Goal: Task Accomplishment & Management: Complete application form

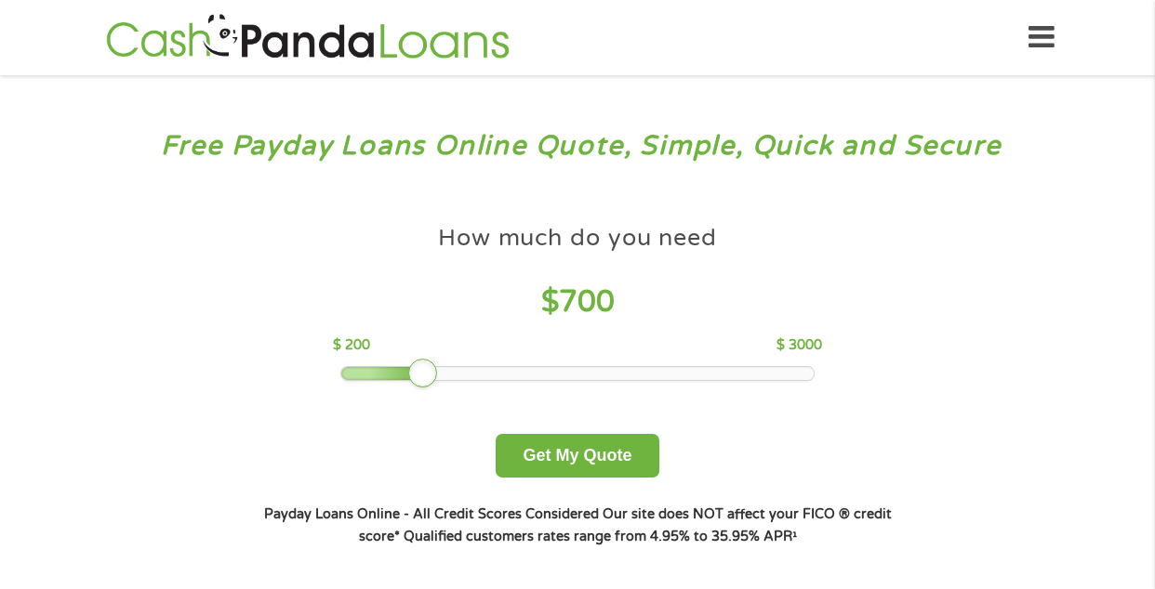
drag, startPoint x: 460, startPoint y: 366, endPoint x: 412, endPoint y: 368, distance: 48.4
click at [412, 368] on div at bounding box center [423, 374] width 30 height 30
click at [601, 462] on button "Get My Quote" at bounding box center [577, 456] width 163 height 44
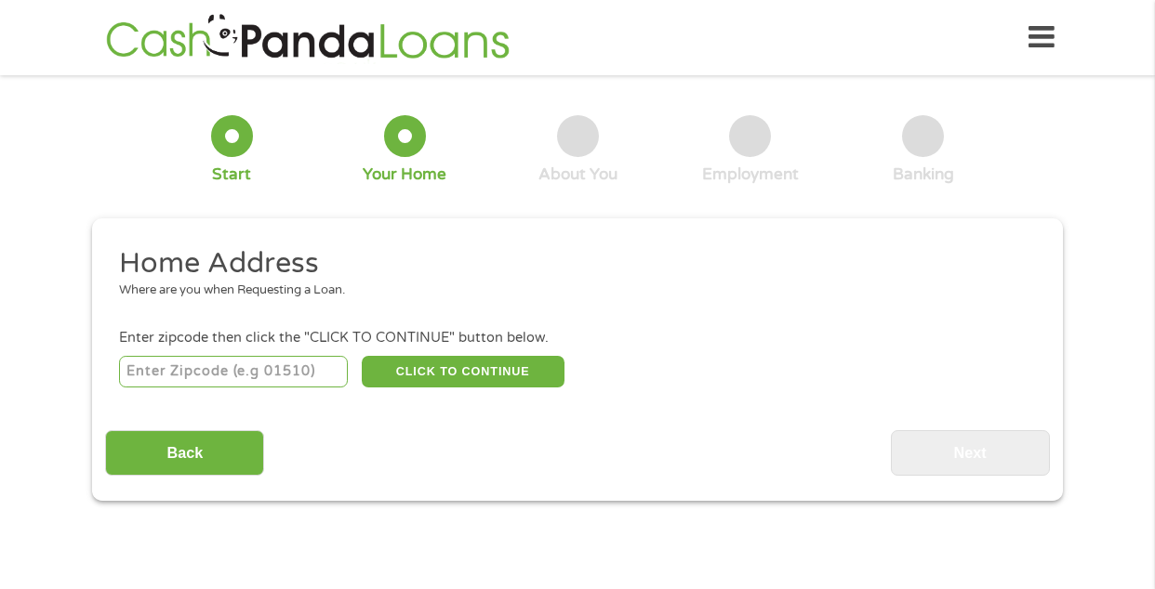
scroll to position [6, 0]
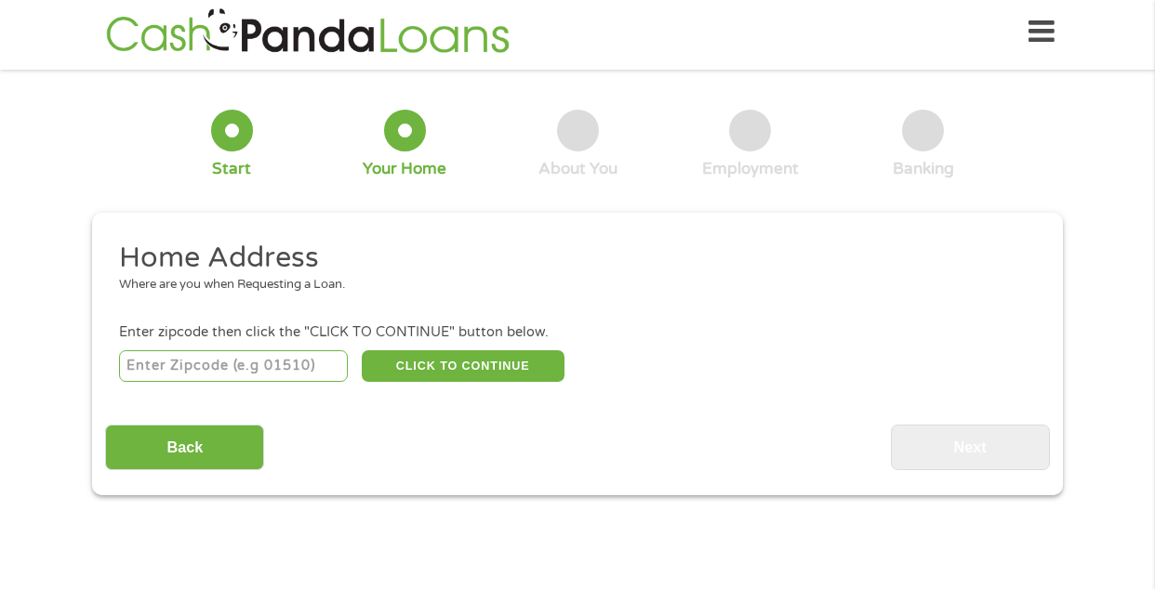
click at [311, 365] on input "number" at bounding box center [234, 367] width 230 height 32
type input "20191"
select select "[US_STATE]"
click at [396, 364] on button "CLICK TO CONTINUE" at bounding box center [463, 367] width 203 height 32
type input "20191"
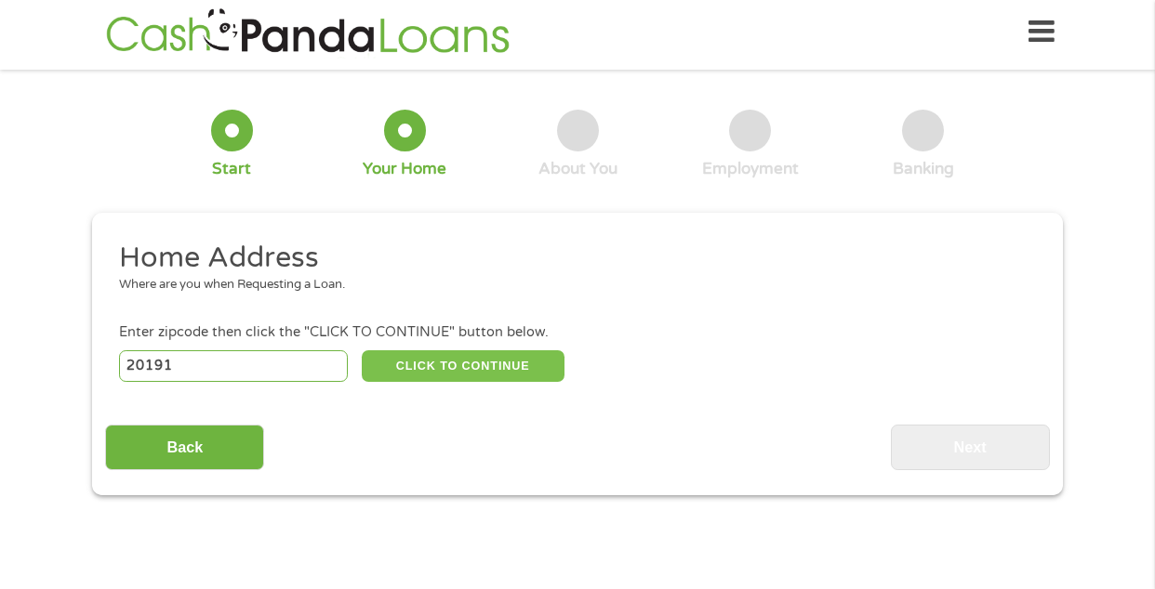
type input "Reston"
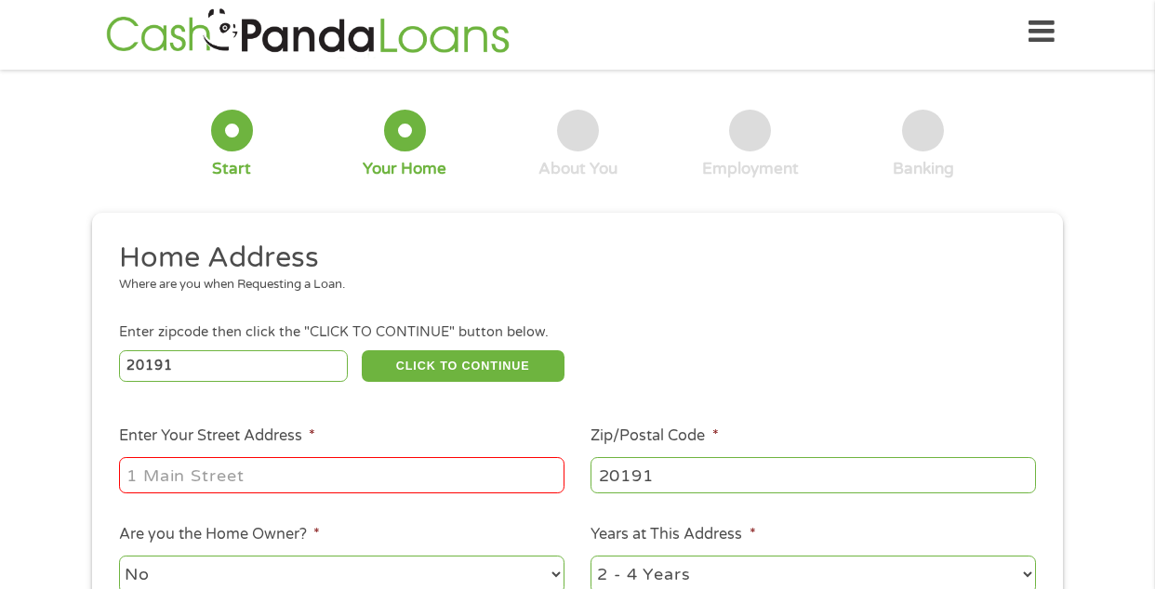
click at [282, 478] on input "Enter Your Street Address *" at bounding box center [341, 474] width 445 height 35
type input "2136 [PERSON_NAME] place"
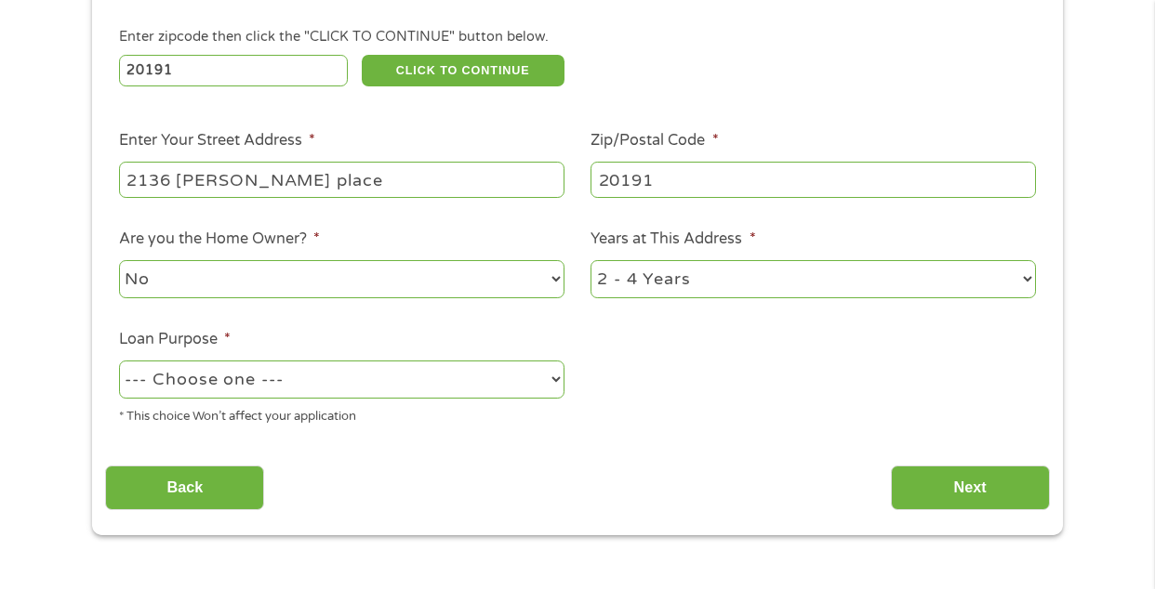
scroll to position [311, 0]
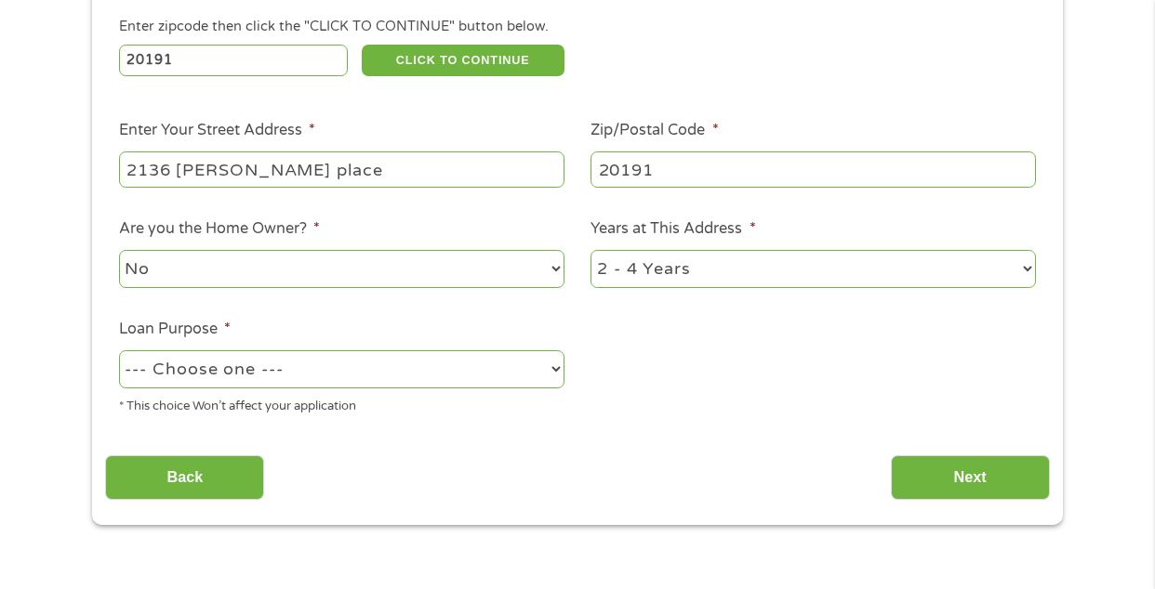
click at [663, 258] on select "1 Year or less 1 - 2 Years 2 - 4 Years Over 4 Years" at bounding box center [812, 269] width 445 height 38
select select "60months"
click at [328, 367] on select "--- Choose one --- Pay Bills Debt Consolidation Home Improvement Major Purchase…" at bounding box center [341, 370] width 445 height 38
select select "debtconsolidation"
click at [993, 465] on input "Next" at bounding box center [970, 479] width 159 height 46
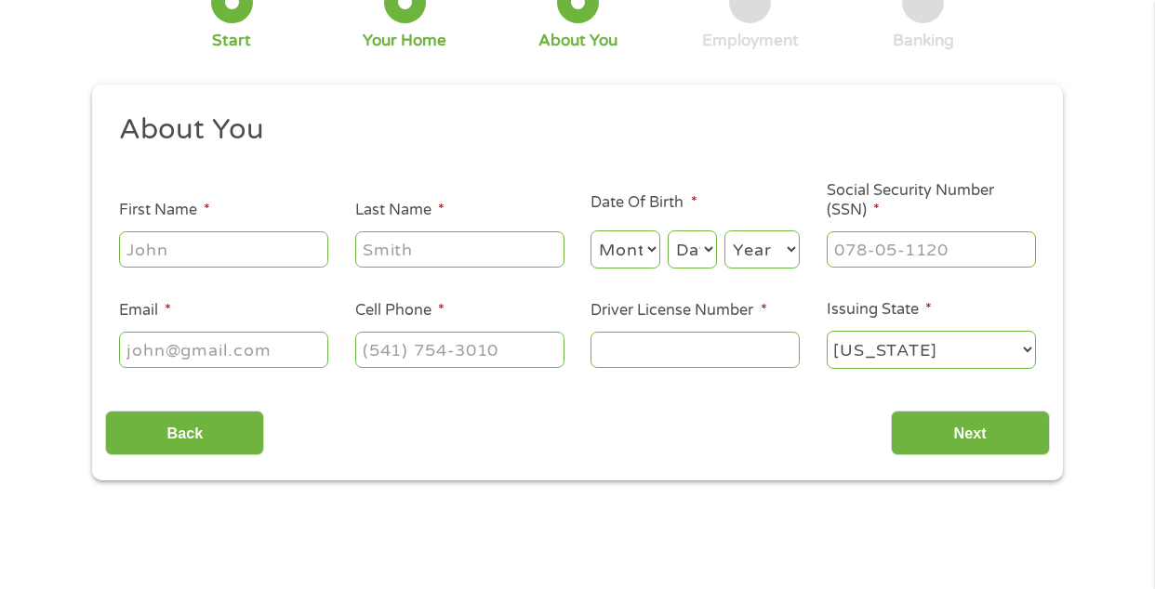
scroll to position [0, 0]
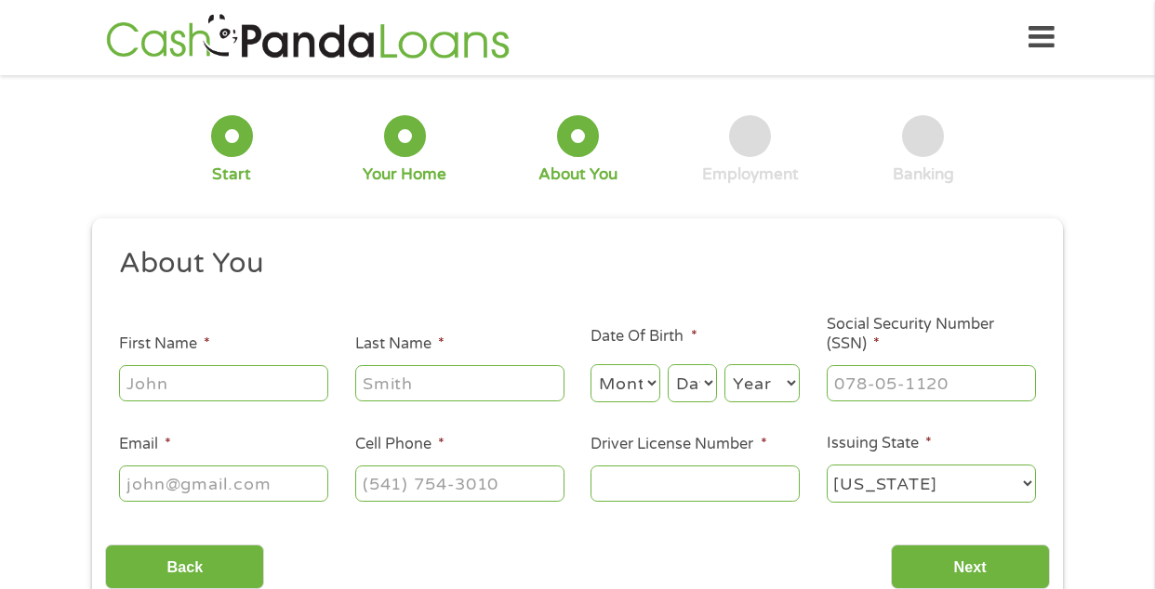
click at [232, 388] on input "First Name *" at bounding box center [223, 382] width 209 height 35
type input "[PERSON_NAME]"
type input "[PHONE_NUMBER]"
click at [643, 378] on select "Month 1 2 3 4 5 6 7 8 9 10 11 12" at bounding box center [625, 383] width 70 height 38
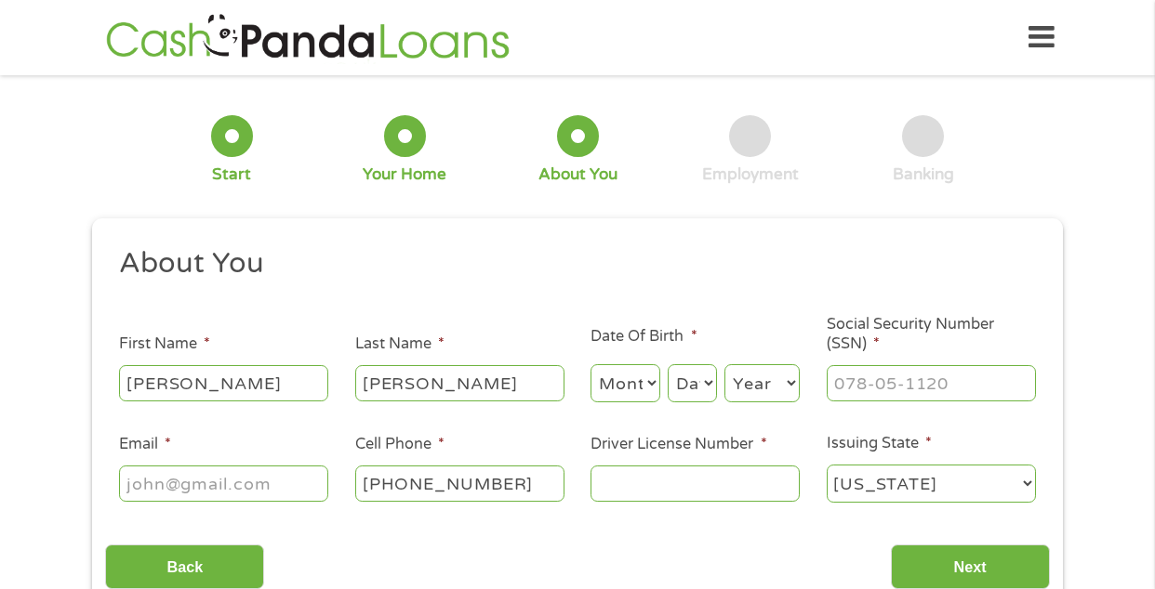
select select "8"
click at [684, 387] on select "Day 1 2 3 4 5 6 7 8 9 10 11 12 13 14 15 16 17 18 19 20 21 22 23 24 25 26 27 28 …" at bounding box center [692, 383] width 49 height 38
select select "17"
click at [756, 402] on select "Year [DATE] 2006 2005 2004 2003 2002 2001 2000 1999 1998 1997 1996 1995 1994 19…" at bounding box center [761, 383] width 75 height 38
select select "1992"
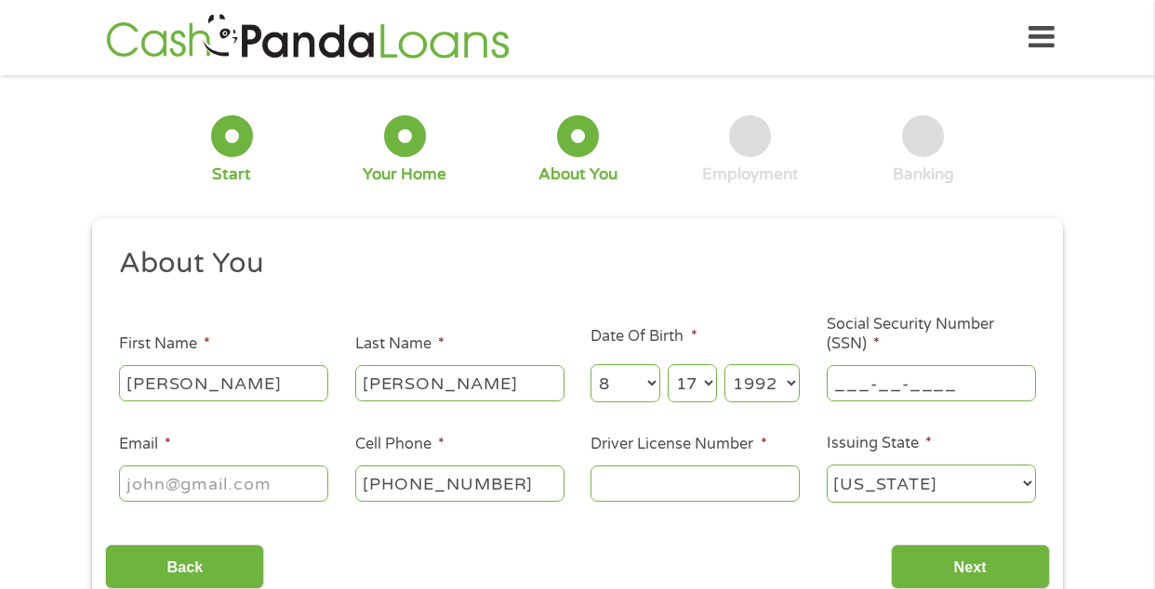
click at [876, 392] on input "___-__-____" at bounding box center [931, 382] width 209 height 35
type input "231-65-1179"
click at [636, 486] on input "Driver License Number *" at bounding box center [694, 483] width 209 height 35
type input "a65337918"
click at [166, 496] on input "Email *" at bounding box center [223, 483] width 209 height 35
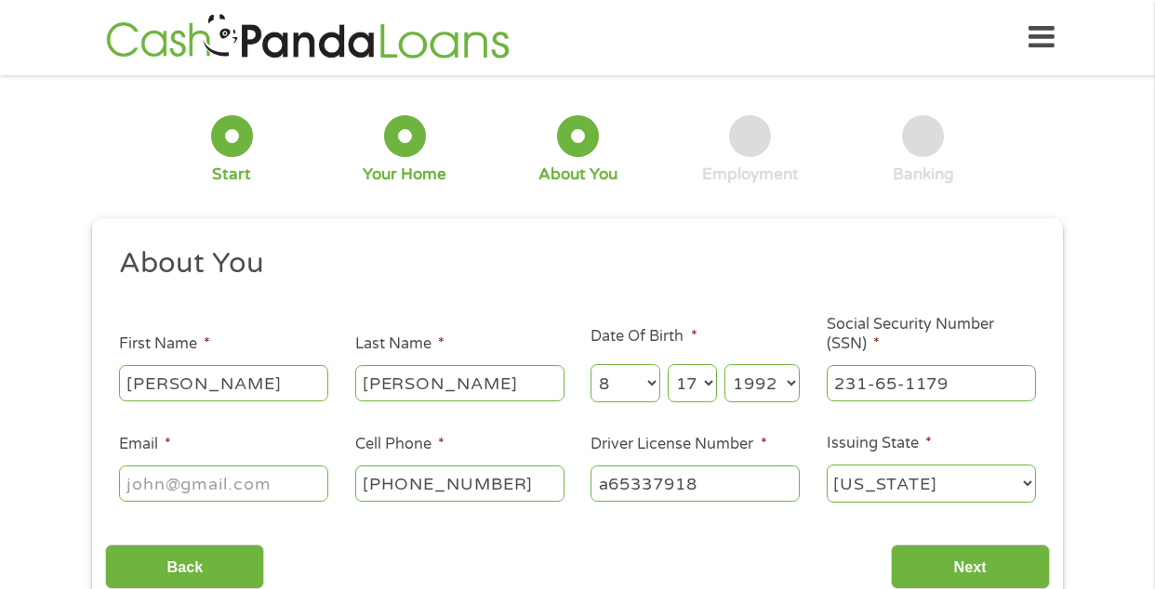
type input "[EMAIL_ADDRESS][DOMAIN_NAME]"
type input "[PHONE_NUMBER]"
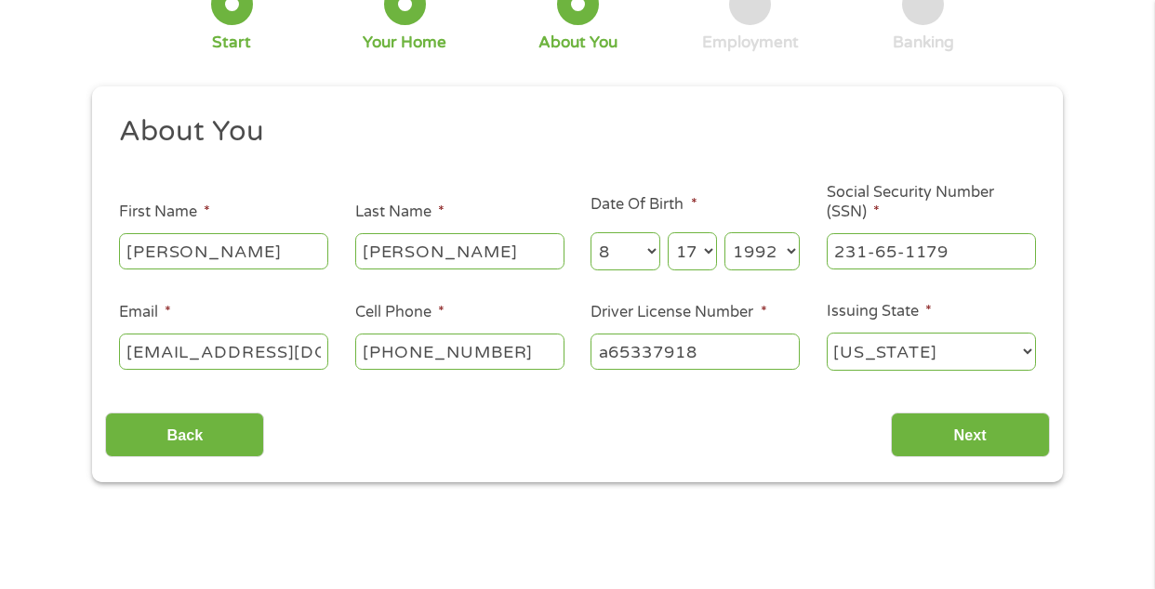
scroll to position [152, 0]
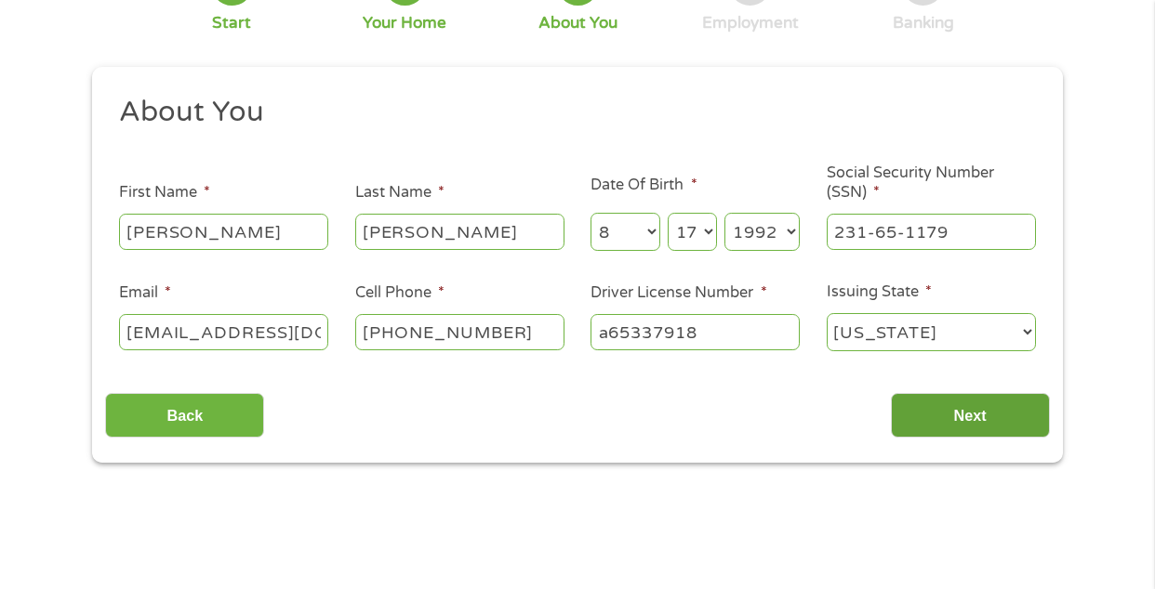
click at [1016, 411] on input "Next" at bounding box center [970, 416] width 159 height 46
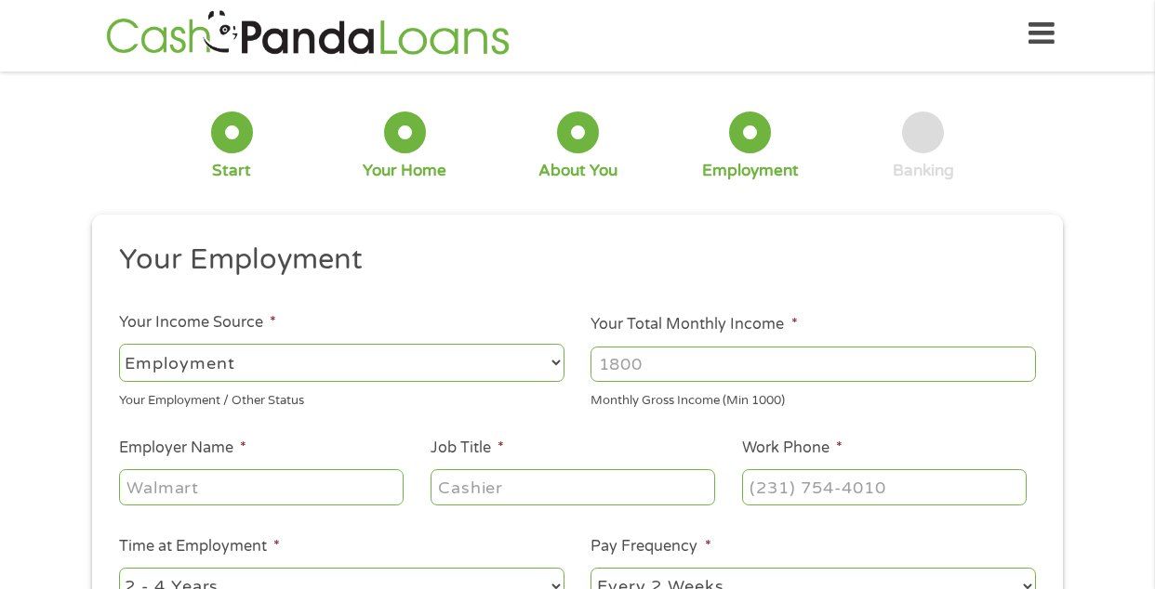
scroll to position [0, 0]
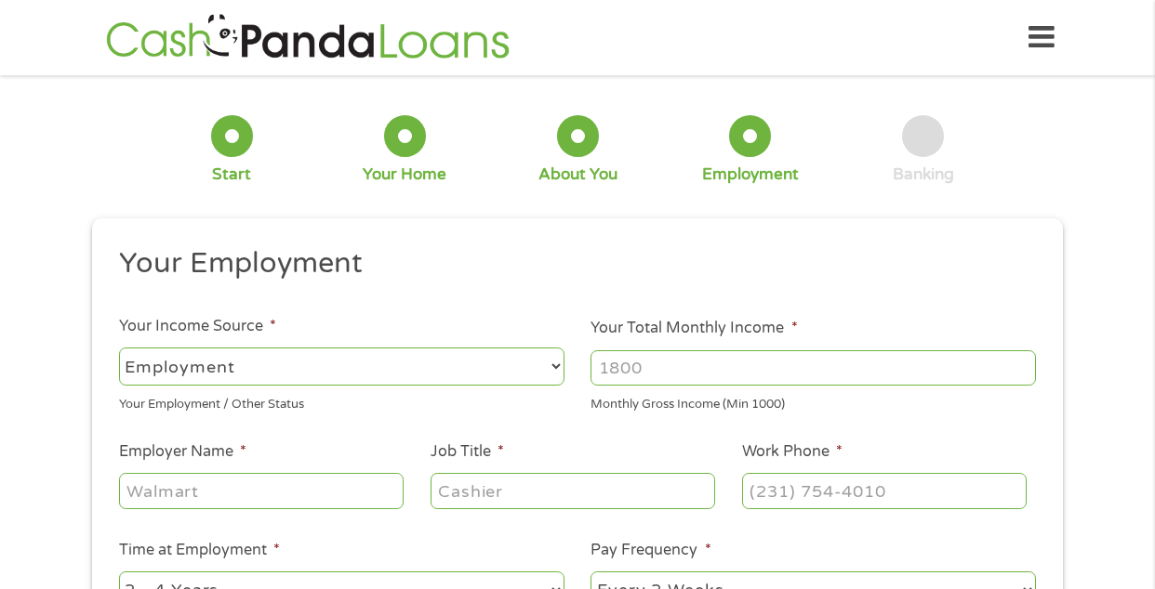
click at [640, 374] on input "Your Total Monthly Income *" at bounding box center [812, 368] width 445 height 35
type input "6057"
click at [263, 508] on input "Employer Name *" at bounding box center [261, 490] width 284 height 35
type input "[PERSON_NAME] and [PERSON_NAME]"
type input "senior accountant"
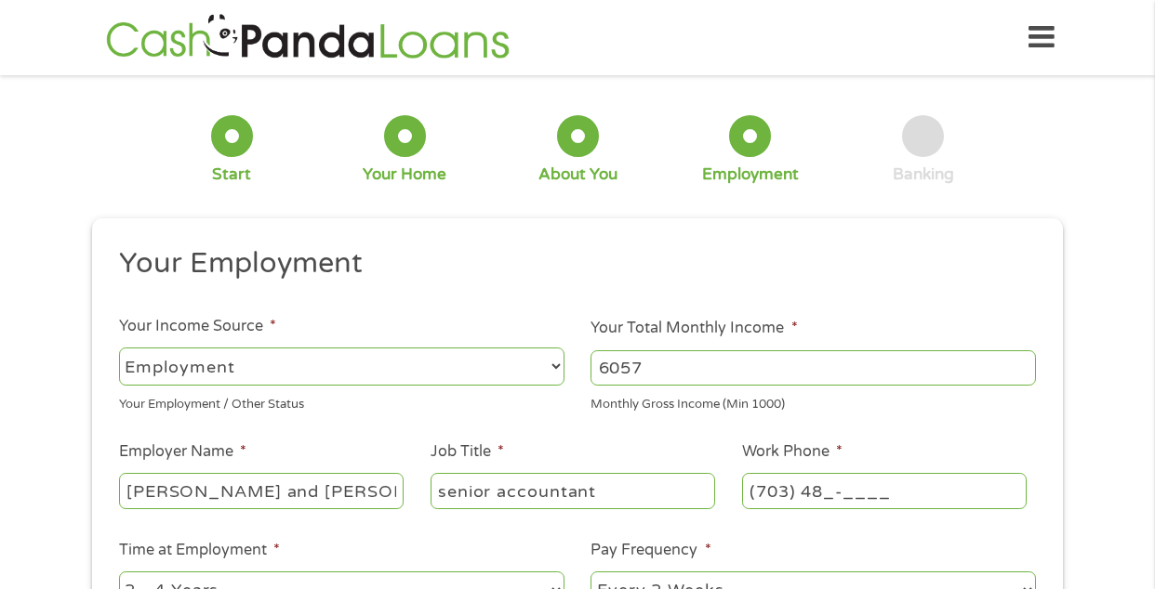
type input "(703) 488-____"
type input "[PHONE_NUMBER]"
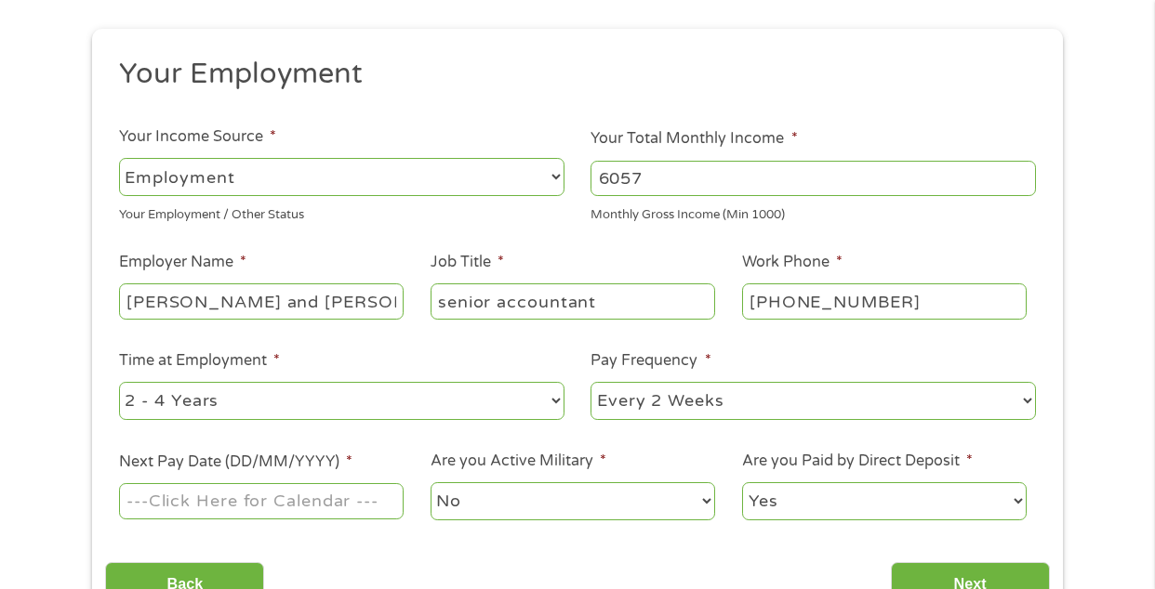
scroll to position [201, 0]
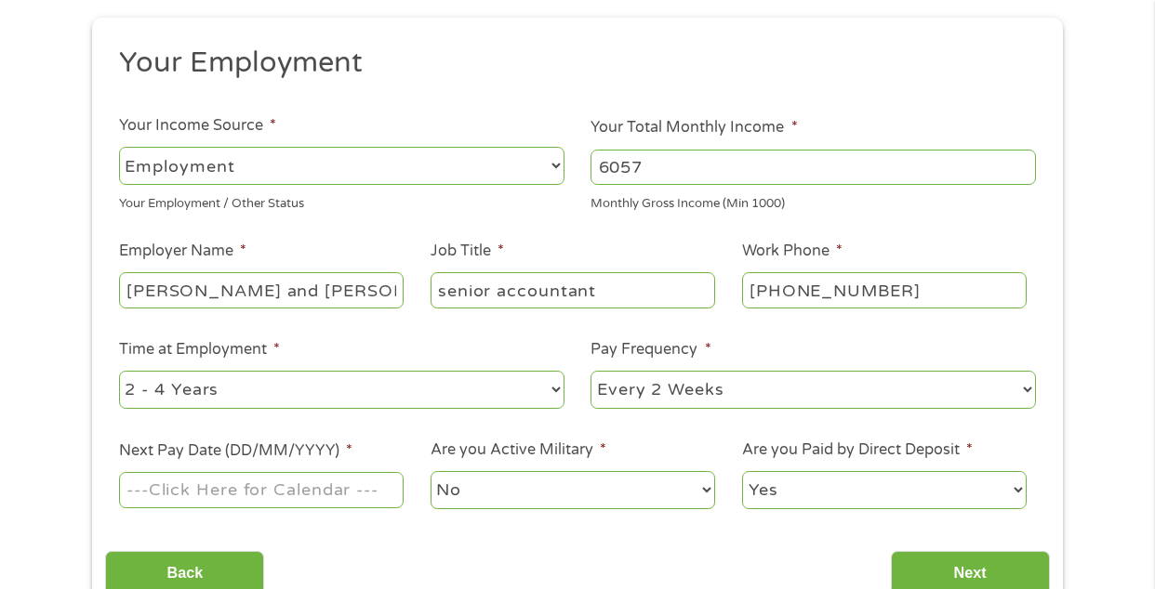
click at [517, 388] on select "--- Choose one --- 1 Year or less 1 - 2 Years 2 - 4 Years Over 4 Years" at bounding box center [341, 390] width 445 height 38
select select "12months"
click at [320, 485] on input "Next Pay Date (DD/MM/YYYY) *" at bounding box center [261, 489] width 284 height 35
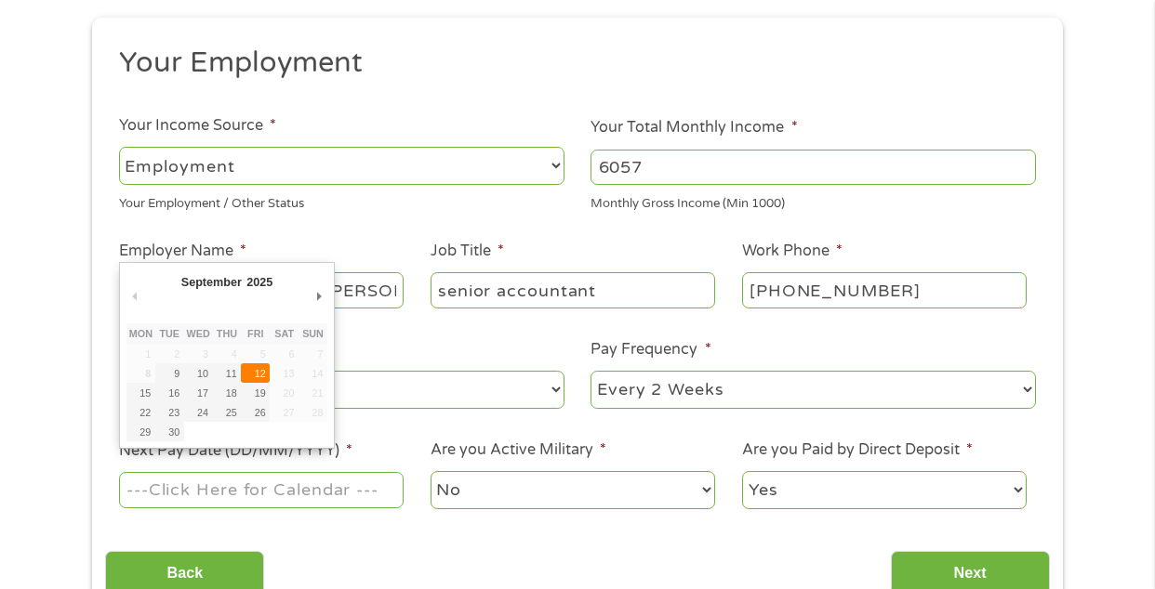
type input "[DATE]"
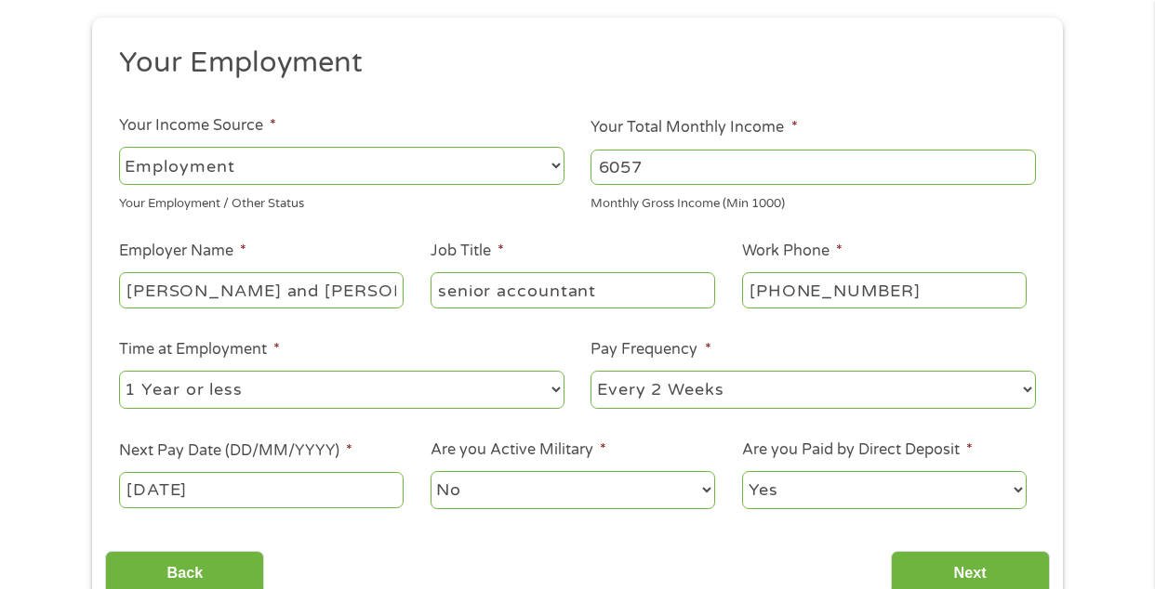
click at [806, 390] on select "--- Choose one --- Every 2 Weeks Every Week Monthly Semi-Monthly" at bounding box center [812, 390] width 445 height 38
select select "weekly"
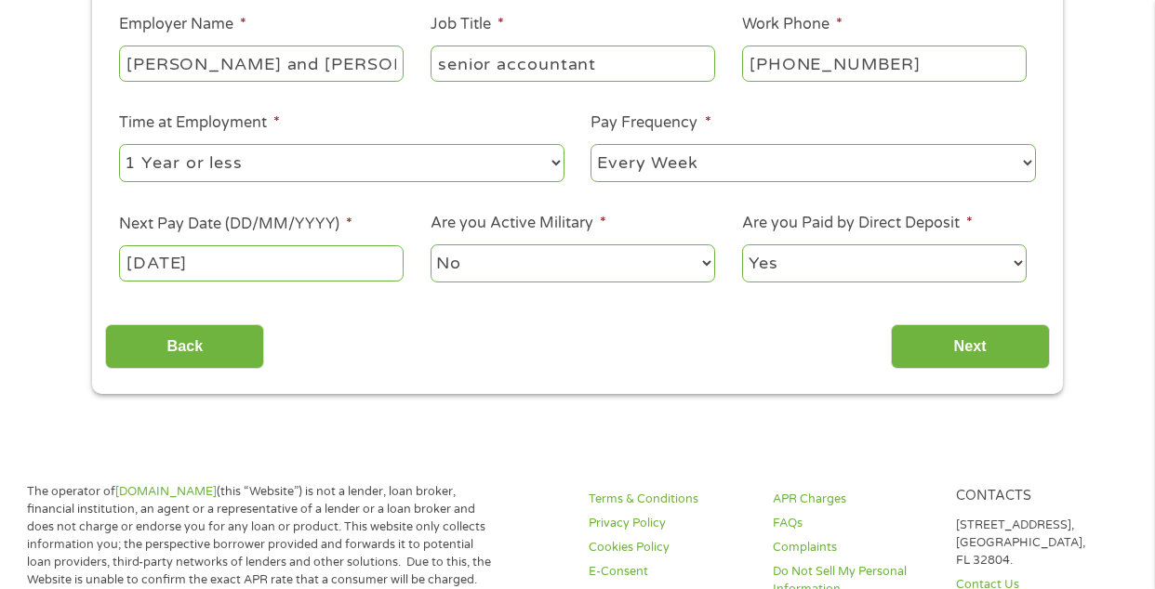
scroll to position [441, 0]
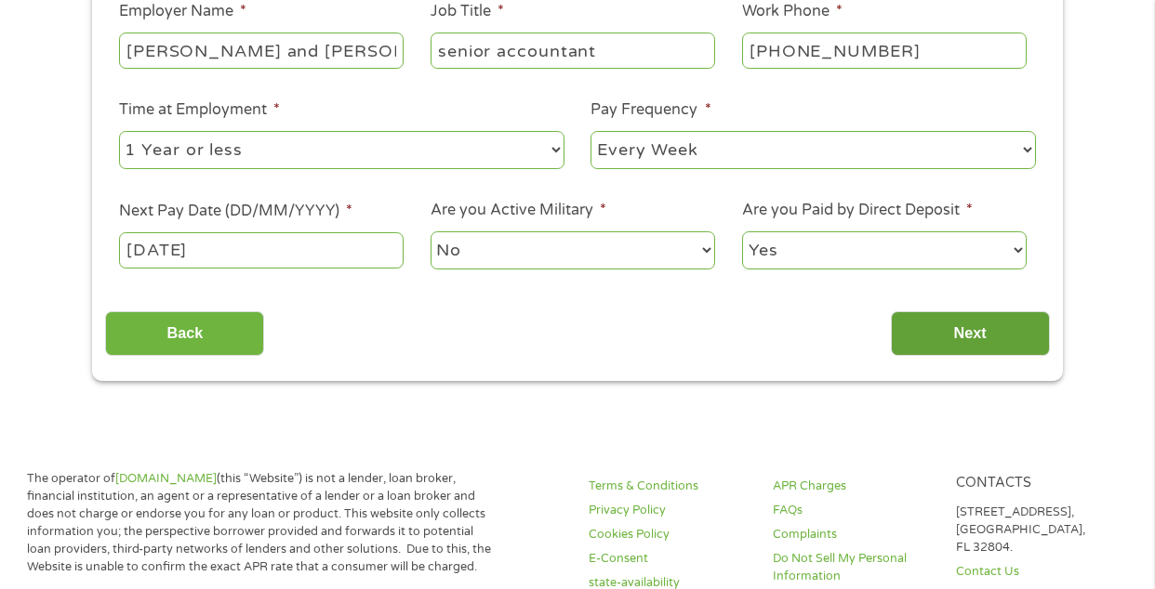
click at [960, 346] on input "Next" at bounding box center [970, 334] width 159 height 46
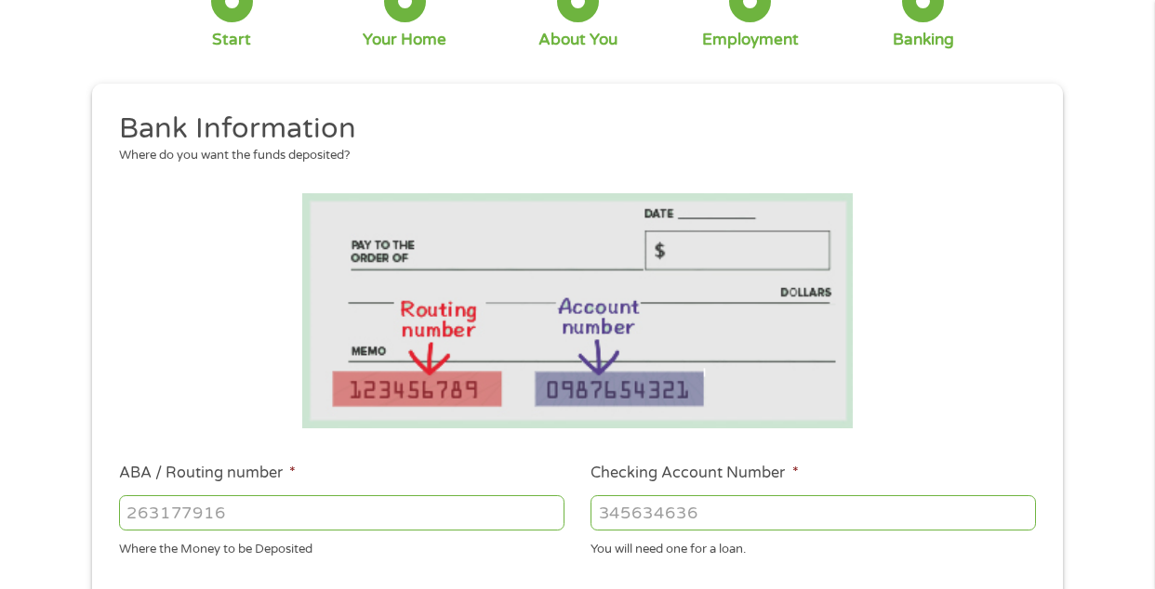
scroll to position [415, 0]
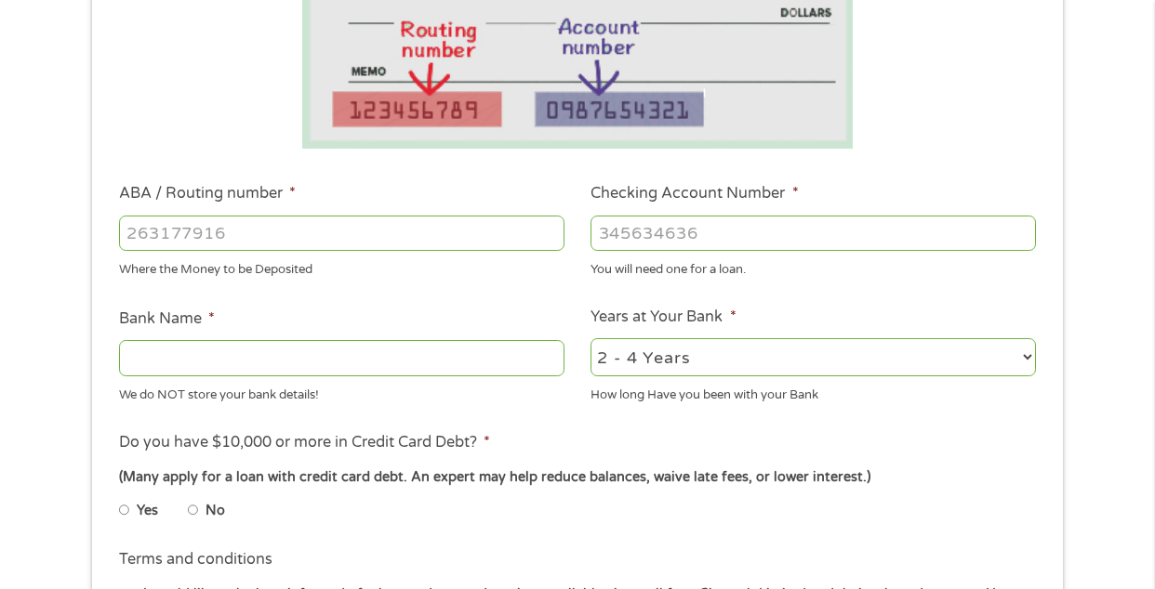
click at [264, 238] on input "ABA / Routing number *" at bounding box center [341, 233] width 445 height 35
type input "031176110"
type input "CAPITAL ONE NA"
type input "031176110"
click at [634, 232] on input "Checking Account Number *" at bounding box center [812, 233] width 445 height 35
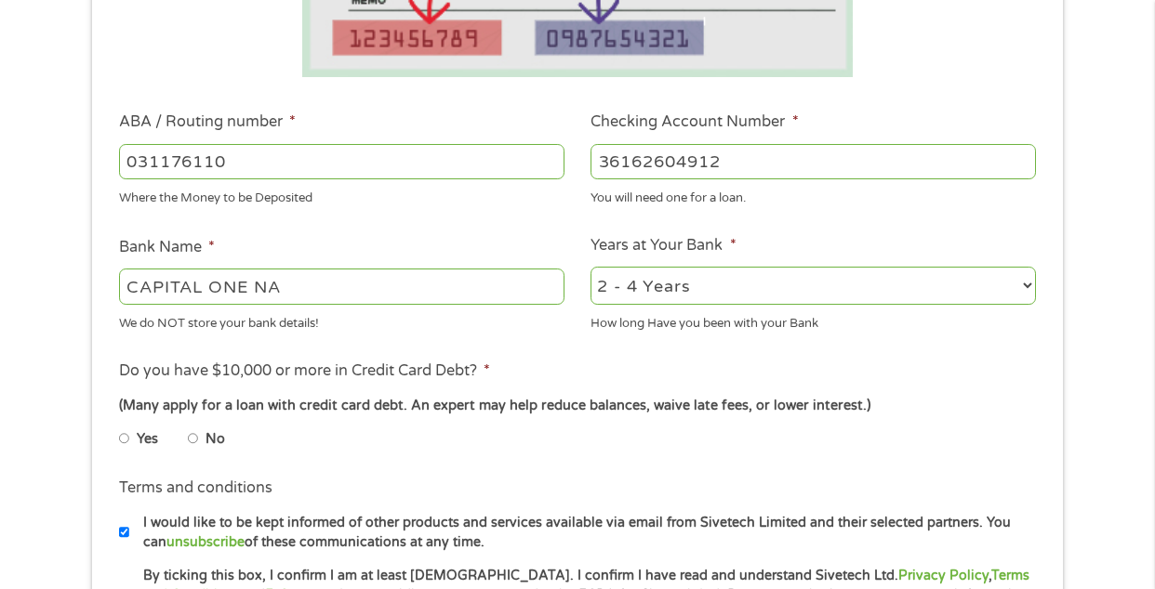
scroll to position [509, 0]
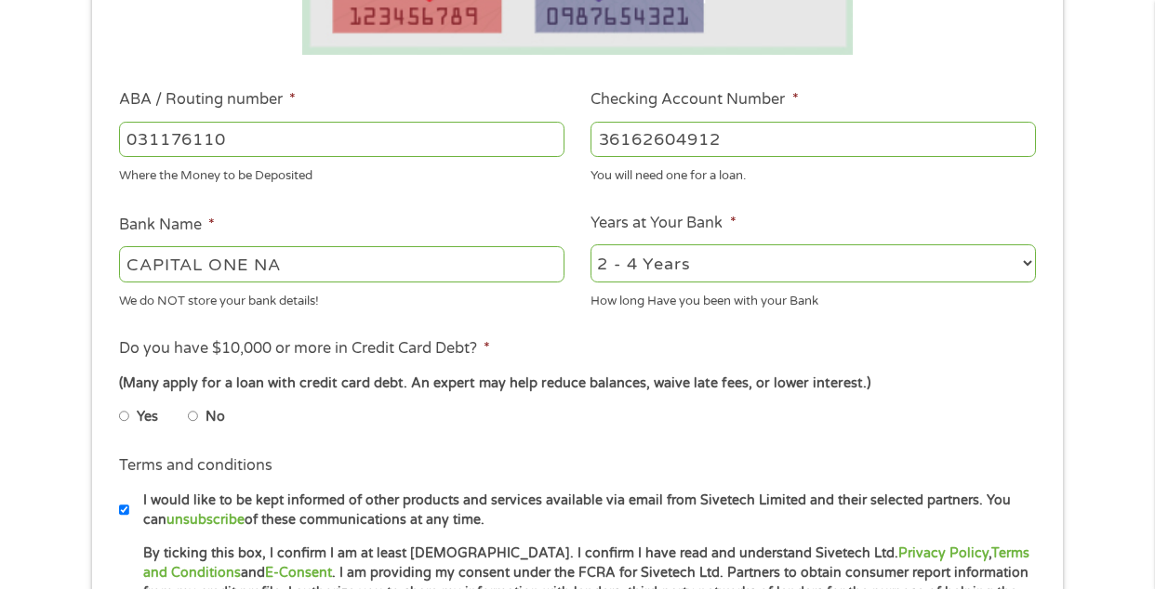
type input "36162604912"
click at [190, 420] on input "No" at bounding box center [193, 417] width 11 height 30
radio input "true"
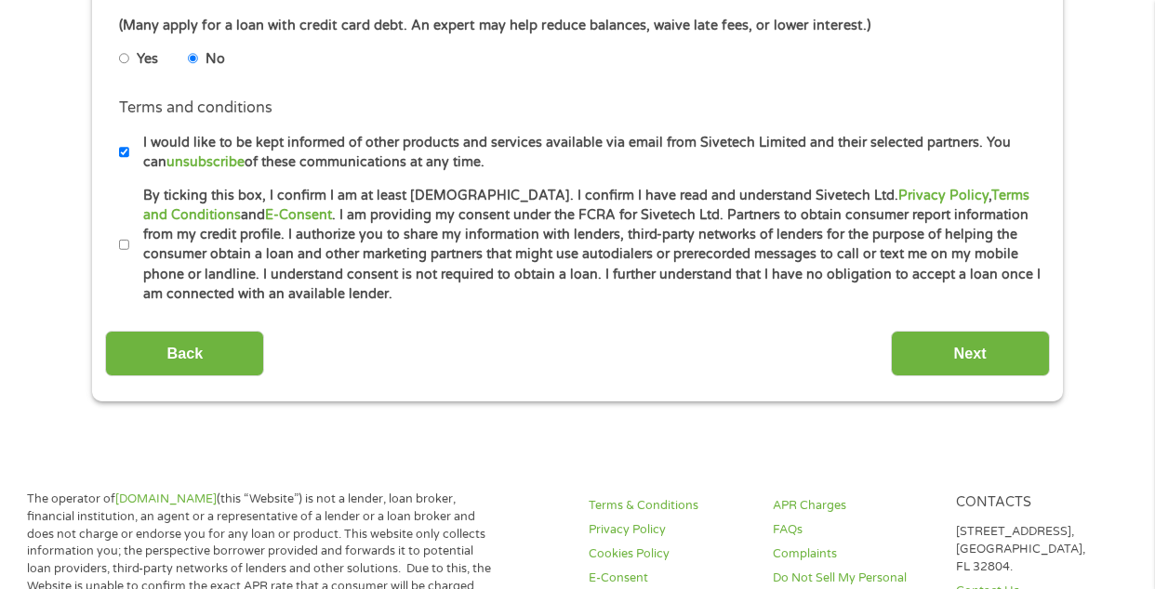
scroll to position [871, 0]
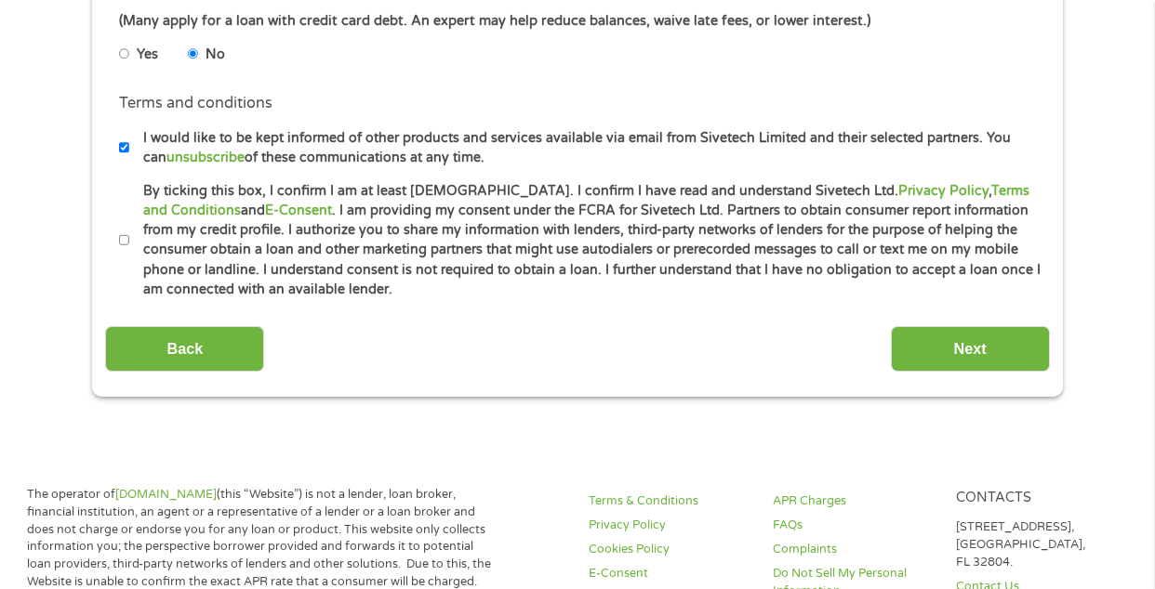
drag, startPoint x: 264, startPoint y: 320, endPoint x: 206, endPoint y: 297, distance: 62.2
click at [119, 244] on input "By ticking this box, I confirm I am at least [DEMOGRAPHIC_DATA]. I confirm I ha…" at bounding box center [124, 241] width 11 height 30
checkbox input "true"
click at [985, 351] on input "Next" at bounding box center [970, 349] width 159 height 46
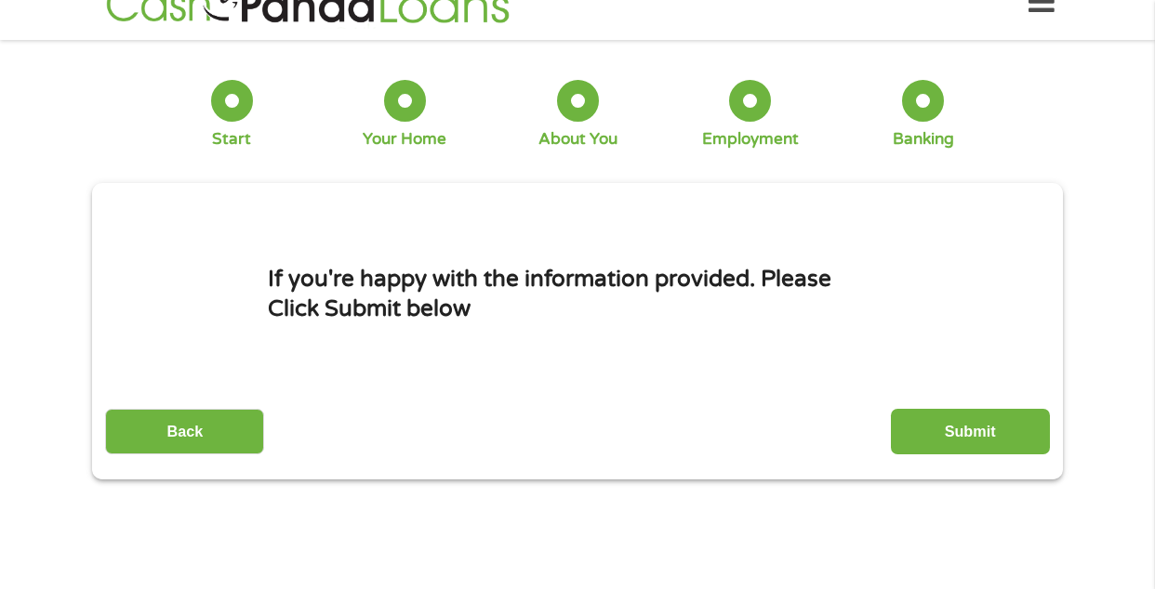
scroll to position [0, 0]
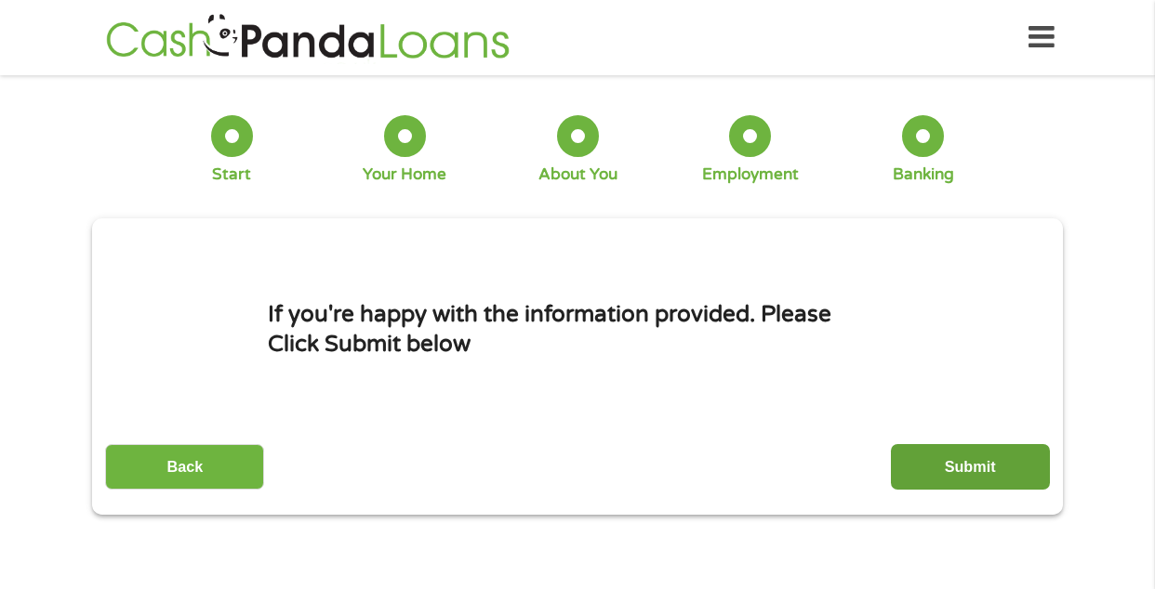
click at [933, 464] on input "Submit" at bounding box center [970, 467] width 159 height 46
